Goal: Check status: Check status

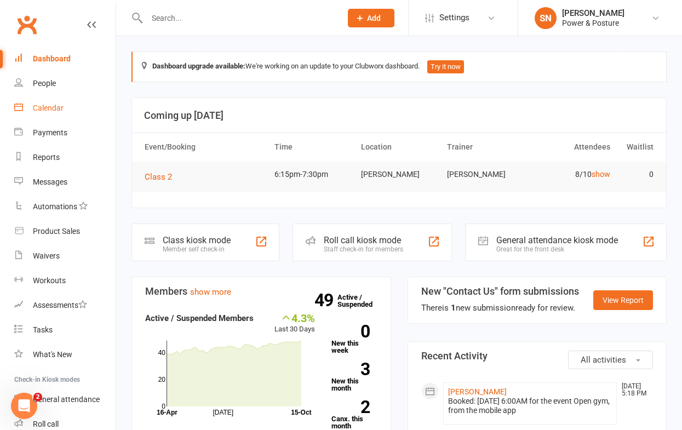
click at [47, 109] on div "Calendar" at bounding box center [48, 108] width 31 height 9
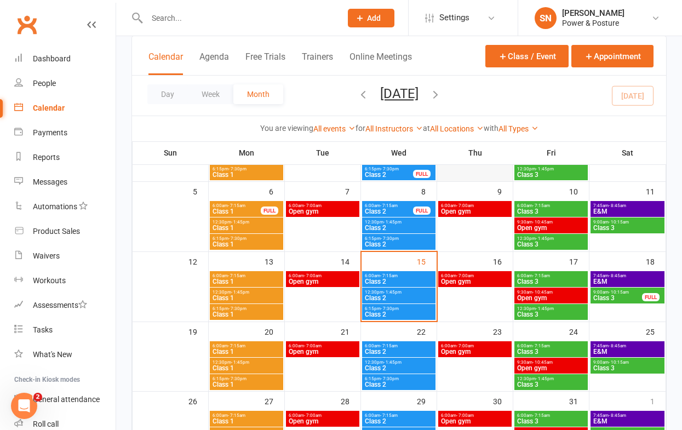
scroll to position [126, 0]
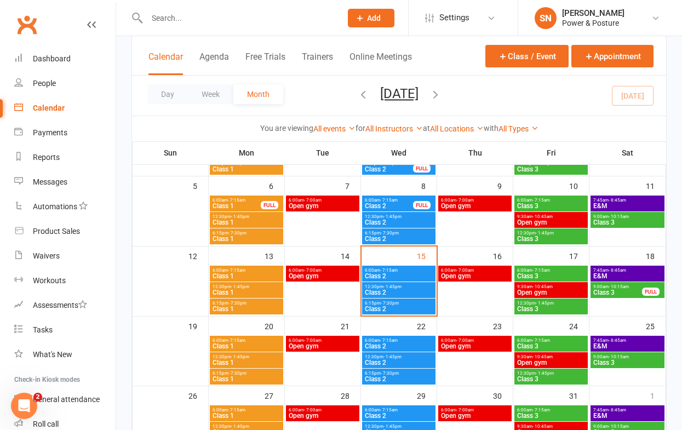
click at [423, 304] on span "6:15pm - 7:30pm" at bounding box center [399, 303] width 69 height 5
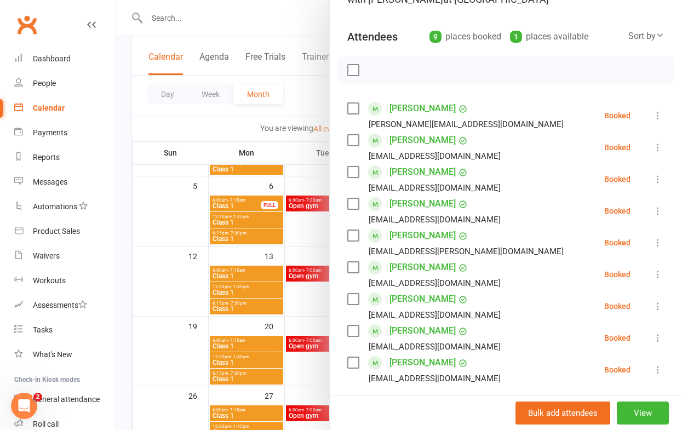
scroll to position [94, 0]
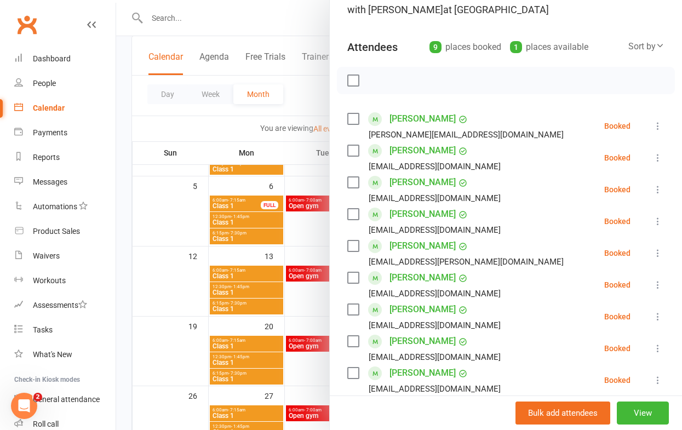
click at [353, 81] on label at bounding box center [353, 80] width 11 height 11
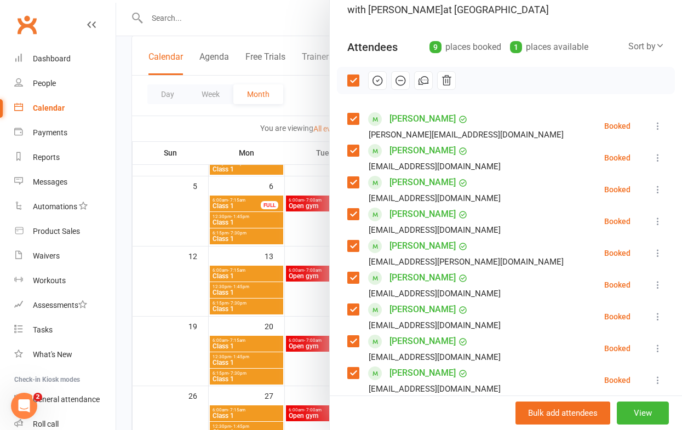
click at [378, 80] on icon "button" at bounding box center [379, 80] width 2 height 2
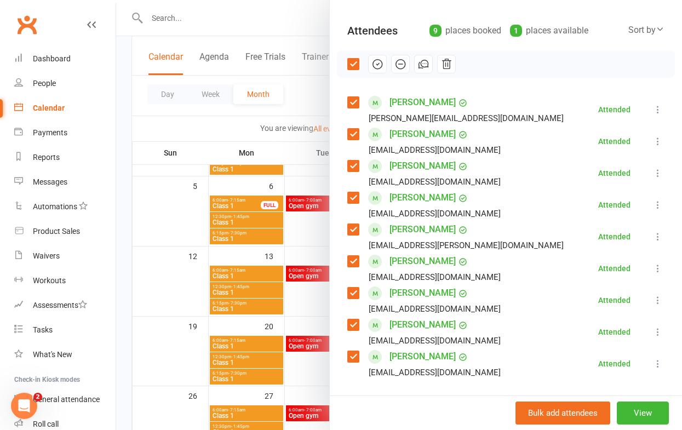
scroll to position [109, 0]
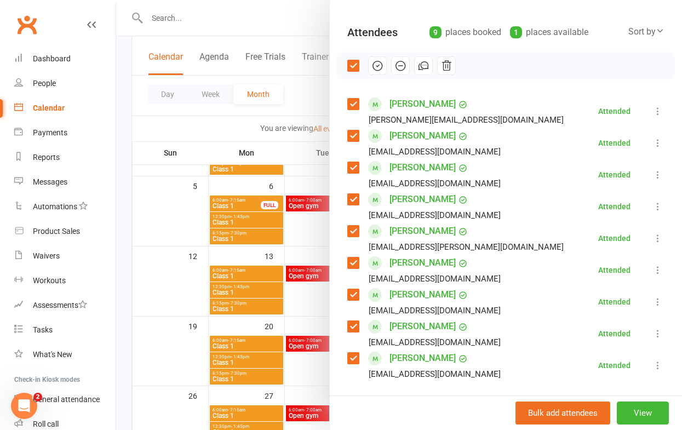
click at [306, 103] on div at bounding box center [399, 215] width 566 height 430
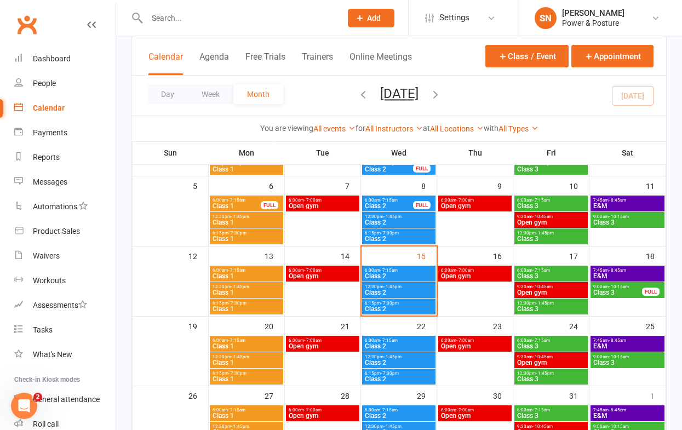
click at [403, 291] on span "Class 2" at bounding box center [399, 292] width 69 height 7
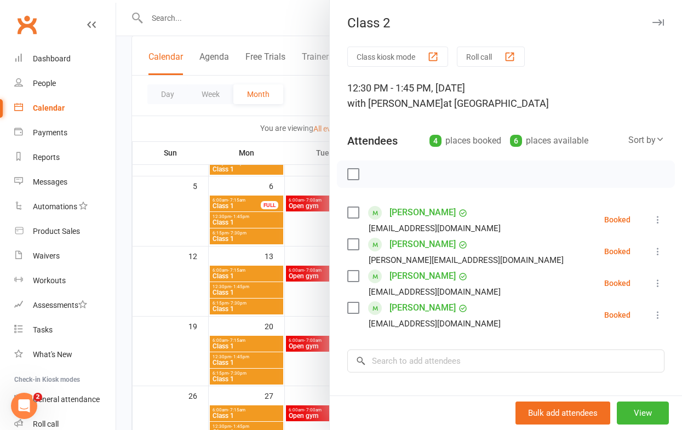
click at [358, 175] on label at bounding box center [353, 174] width 11 height 11
click at [380, 177] on icon "button" at bounding box center [378, 174] width 12 height 12
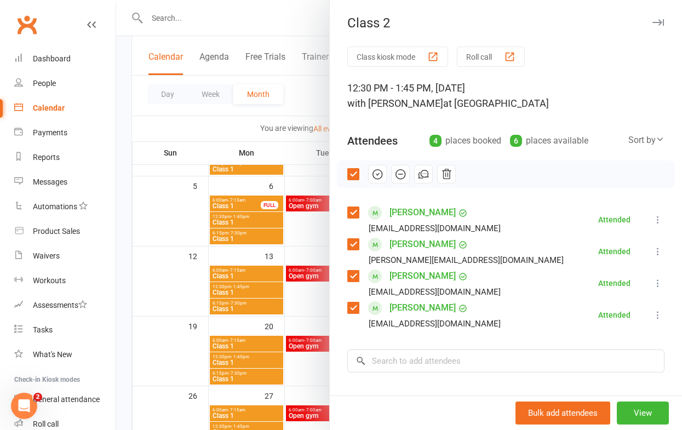
click at [285, 149] on div at bounding box center [399, 215] width 566 height 430
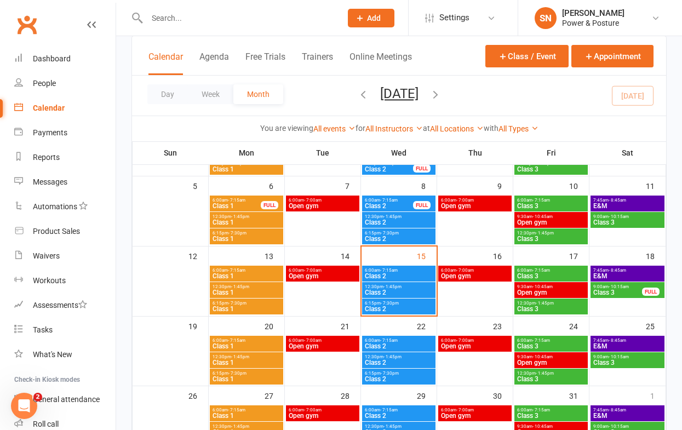
click at [463, 277] on span "Open gym" at bounding box center [475, 276] width 69 height 7
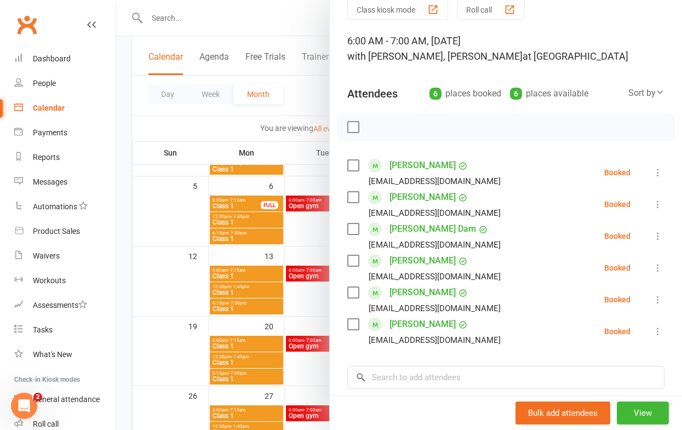
scroll to position [50, 0]
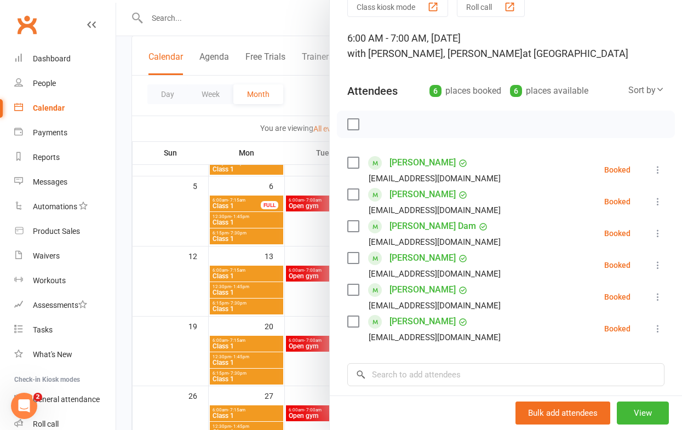
click at [234, 127] on div at bounding box center [399, 215] width 566 height 430
